Goal: Task Accomplishment & Management: Complete application form

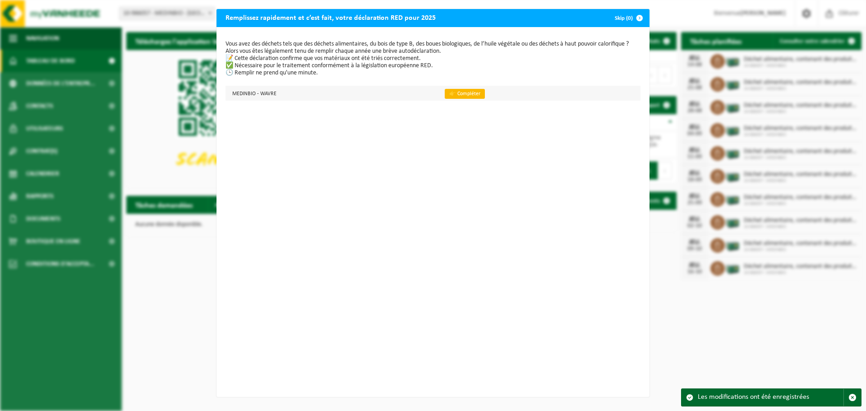
click at [445, 92] on link "👉 Compléter" at bounding box center [465, 94] width 40 height 10
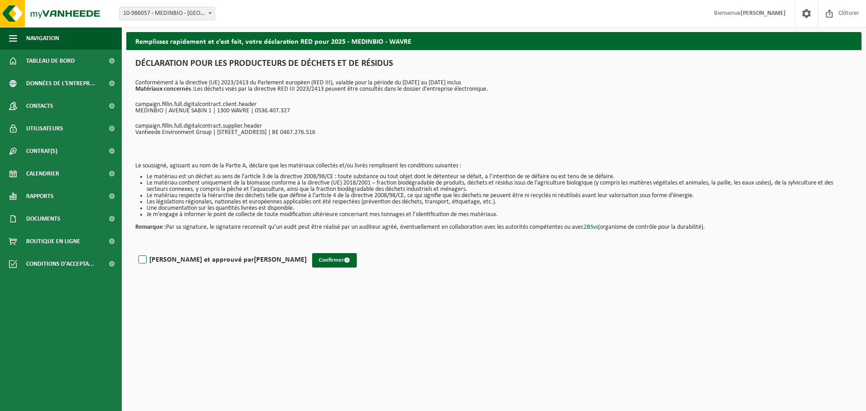
click at [143, 258] on label "Lu et approuvé par LAETITIA LEGRELLE" at bounding box center [222, 260] width 170 height 14
click at [307, 248] on input "Lu et approuvé par LAETITIA LEGRELLE" at bounding box center [307, 248] width 0 height 0
checkbox input "true"
click at [312, 261] on button "Confirmer" at bounding box center [334, 260] width 45 height 14
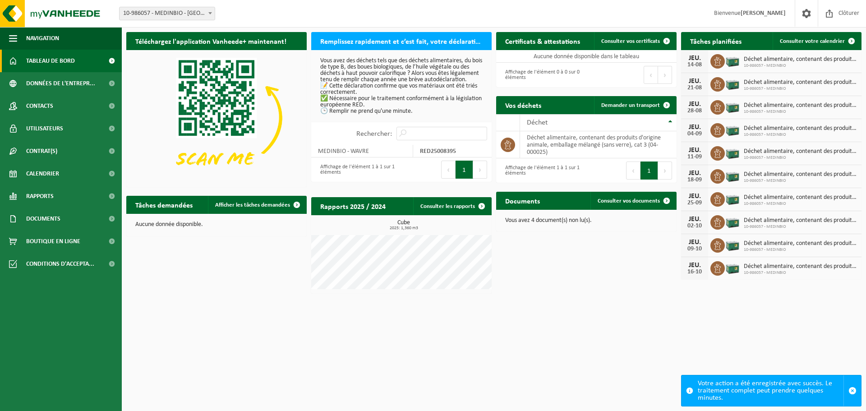
click at [383, 41] on h2 "Remplissez rapidement et c’est fait, votre déclaration RED pour 2025" at bounding box center [401, 41] width 180 height 18
click at [365, 175] on div "Affichage de l'élément 1 à 1 sur 1 éléments" at bounding box center [356, 170] width 81 height 20
click at [63, 215] on link "Documents" at bounding box center [61, 218] width 122 height 23
click at [42, 217] on span "Documents" at bounding box center [43, 218] width 34 height 23
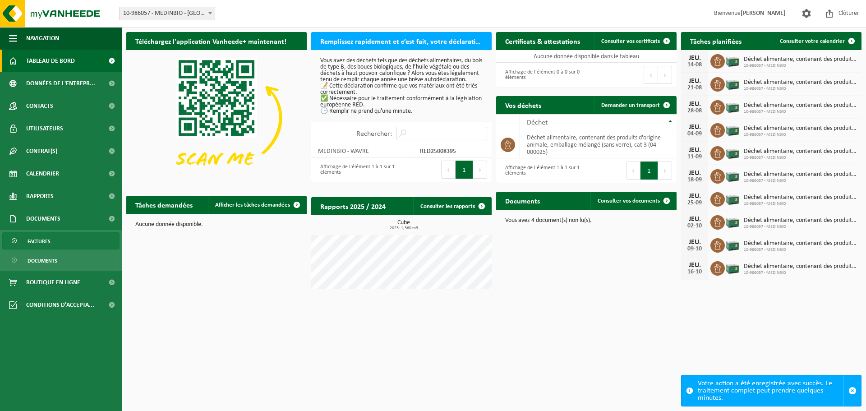
click at [43, 239] on span "Factures" at bounding box center [39, 241] width 23 height 17
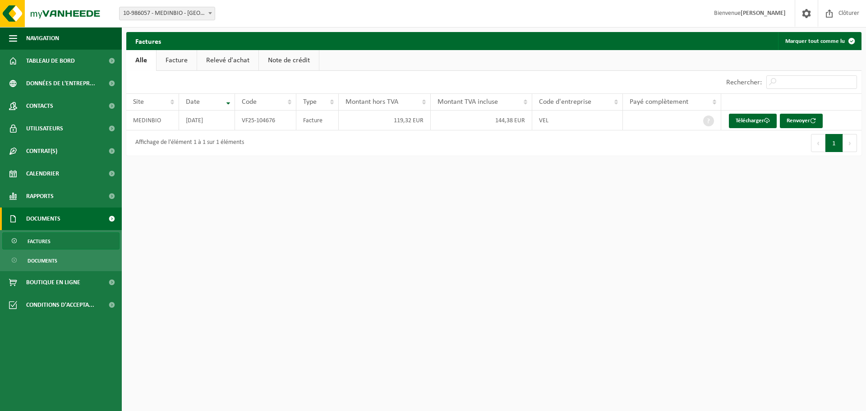
click at [173, 60] on link "Facture" at bounding box center [176, 60] width 40 height 21
click at [138, 60] on link "Alle" at bounding box center [140, 60] width 29 height 21
click at [139, 60] on link "Alle" at bounding box center [140, 60] width 29 height 21
click at [76, 61] on link "Tableau de bord" at bounding box center [61, 61] width 122 height 23
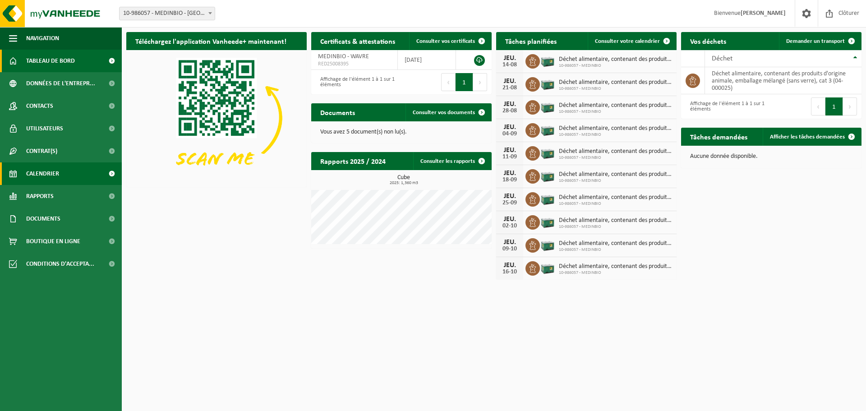
click at [59, 175] on span "Calendrier" at bounding box center [42, 173] width 33 height 23
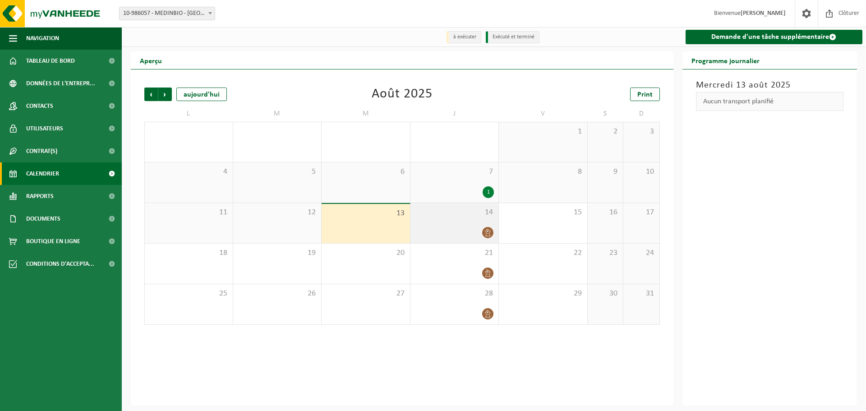
click at [472, 222] on div "14" at bounding box center [454, 223] width 88 height 40
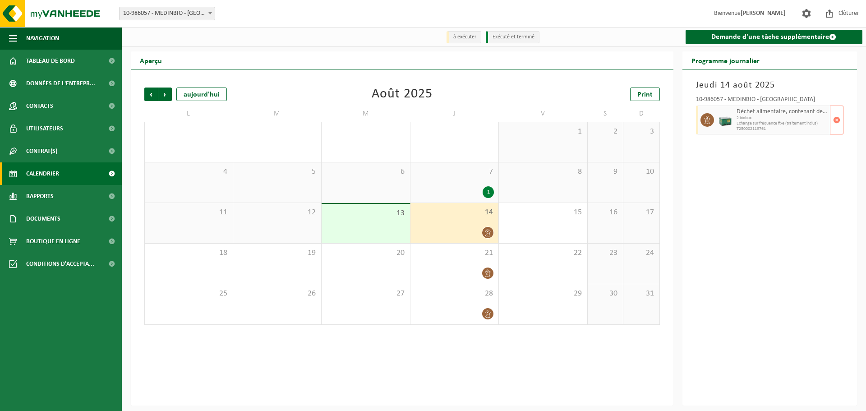
click at [738, 115] on span "Déchet alimentaire, contenant des produits d'origine animale, emballage mélangé…" at bounding box center [782, 111] width 92 height 7
click at [487, 191] on div "1" at bounding box center [488, 192] width 11 height 12
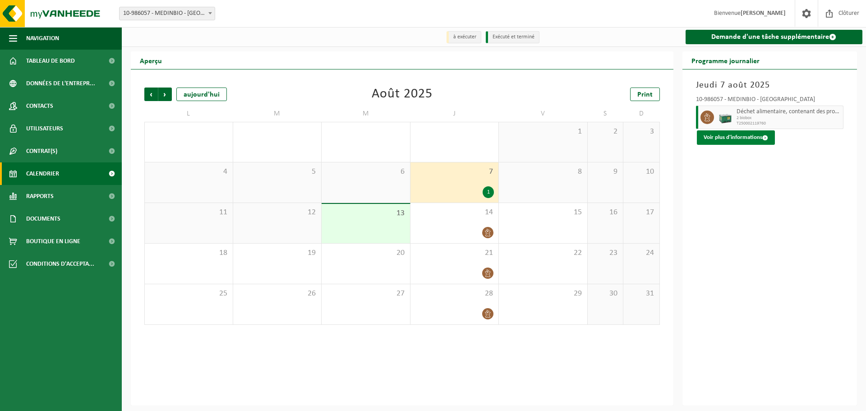
click at [766, 138] on span at bounding box center [765, 138] width 6 height 6
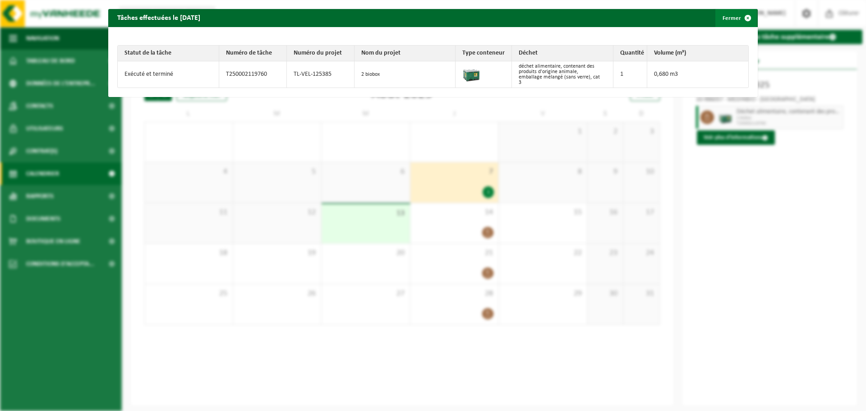
click at [744, 16] on span "button" at bounding box center [748, 18] width 18 height 18
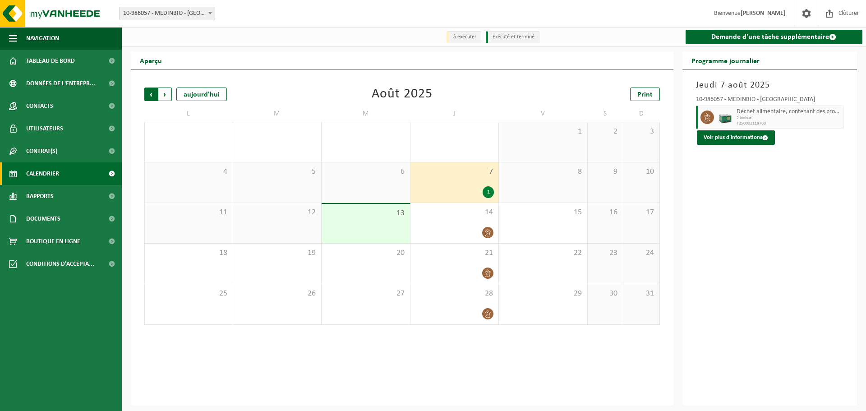
click at [168, 94] on span "Suivant" at bounding box center [165, 94] width 14 height 14
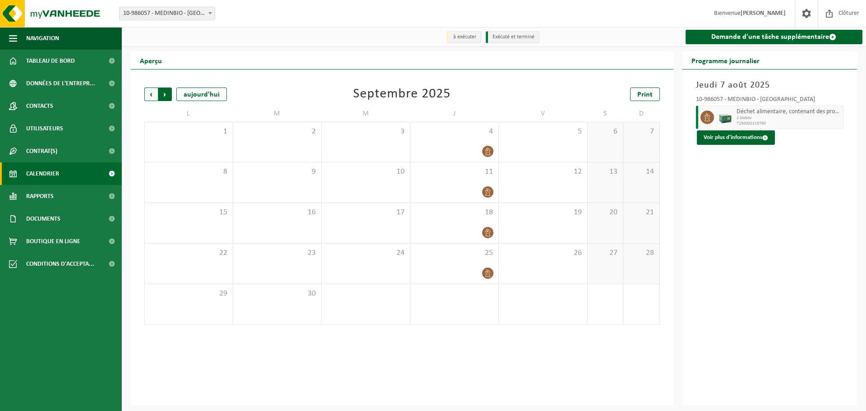
click at [150, 94] on span "Précédent" at bounding box center [151, 94] width 14 height 14
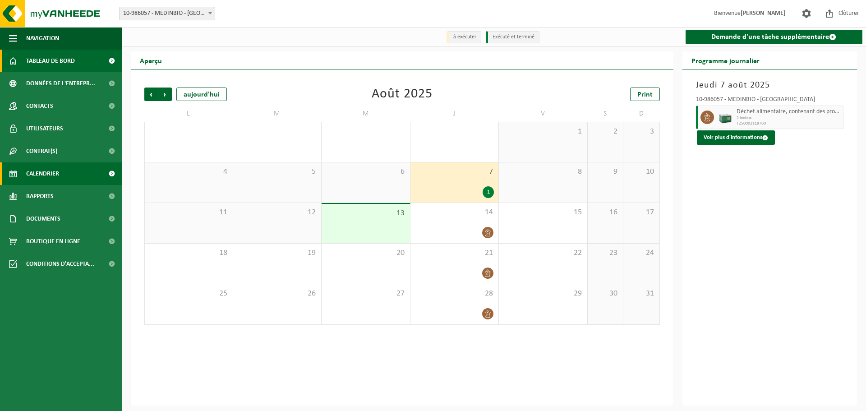
click at [46, 61] on span "Tableau de bord" at bounding box center [50, 61] width 49 height 23
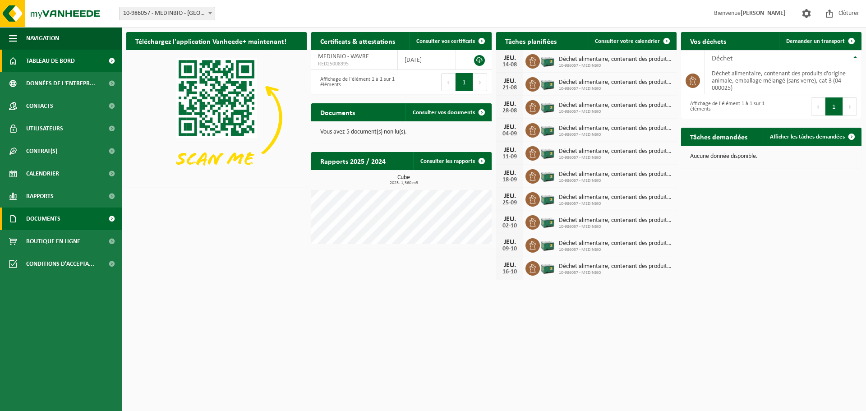
click at [51, 217] on span "Documents" at bounding box center [43, 218] width 34 height 23
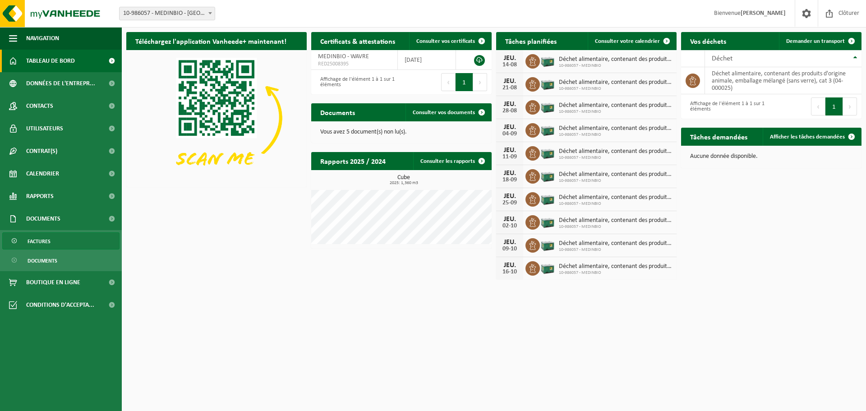
click at [46, 241] on span "Factures" at bounding box center [39, 241] width 23 height 17
